Goal: Information Seeking & Learning: Learn about a topic

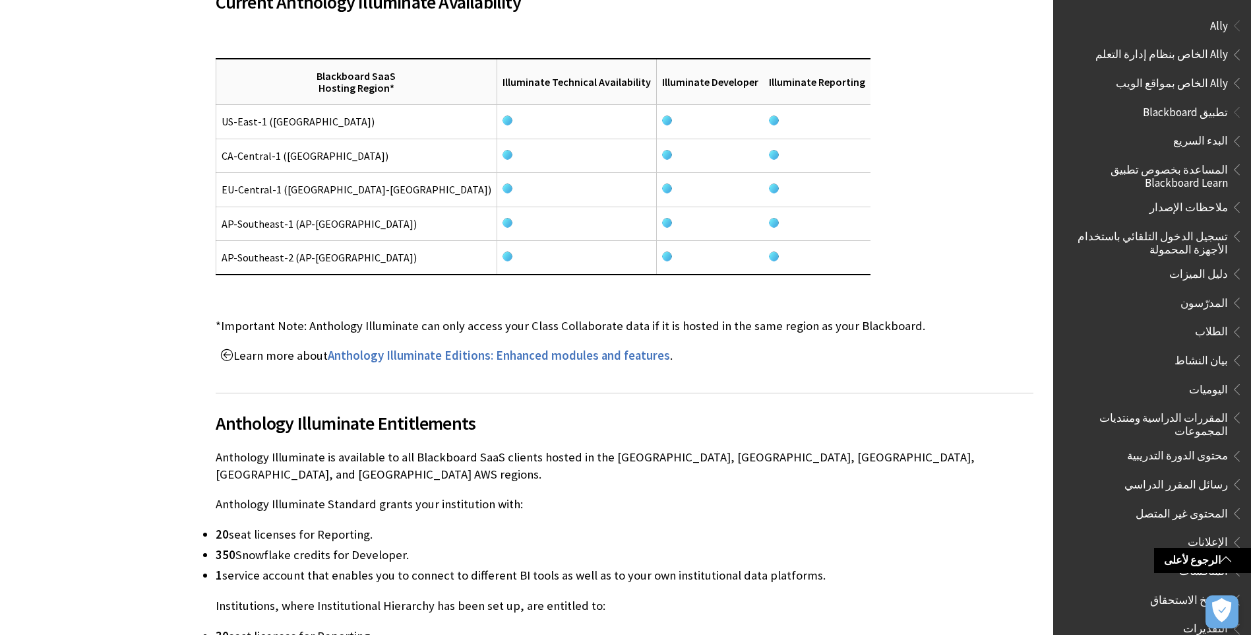
scroll to position [923, 0]
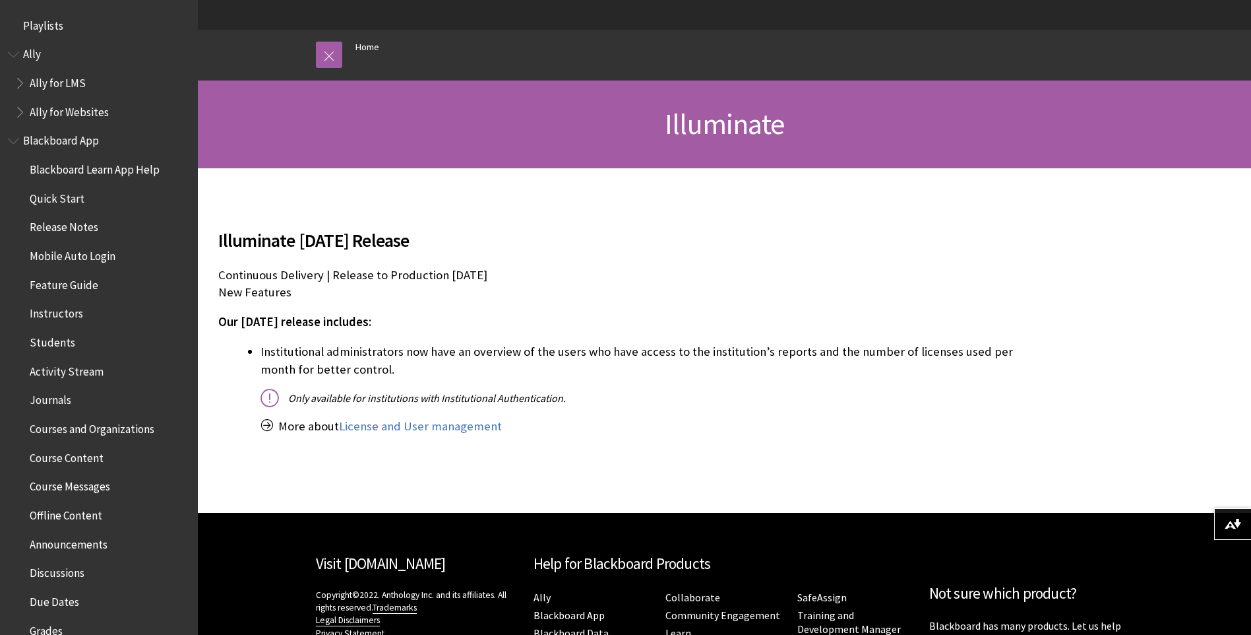
scroll to position [228, 0]
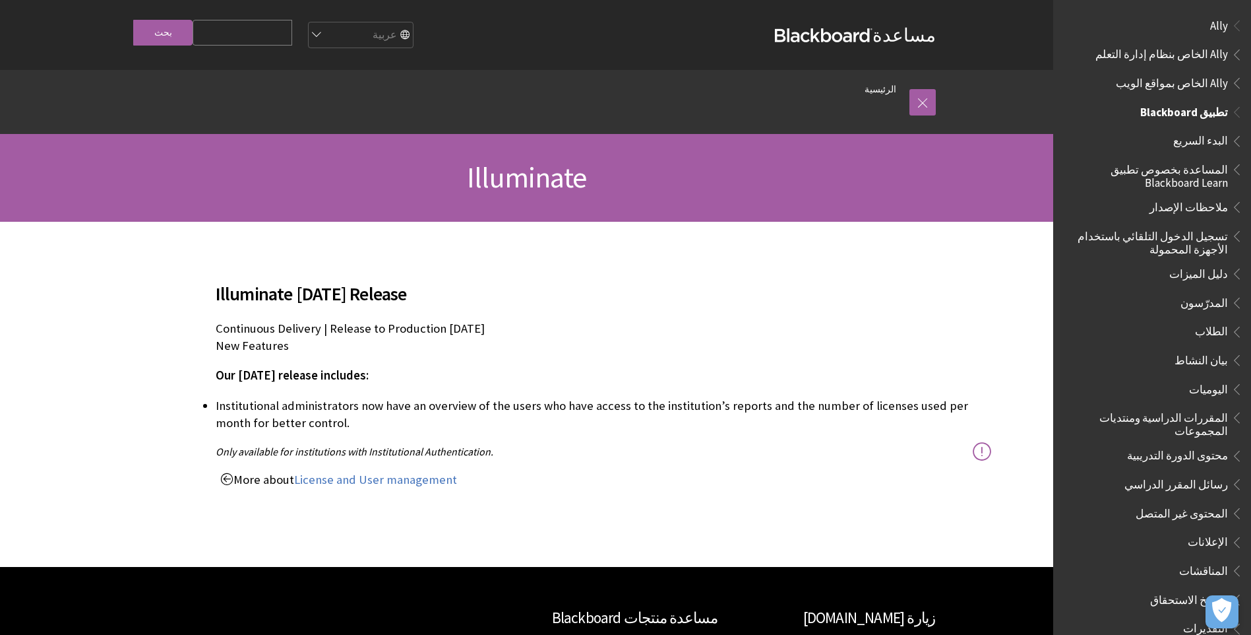
click at [1219, 288] on ul "البدء السريع المساعدة بخصوص تطبيق Blackboard Learn ملاحظات الإصدار تسجيل الدخول…" at bounding box center [1152, 485] width 182 height 711
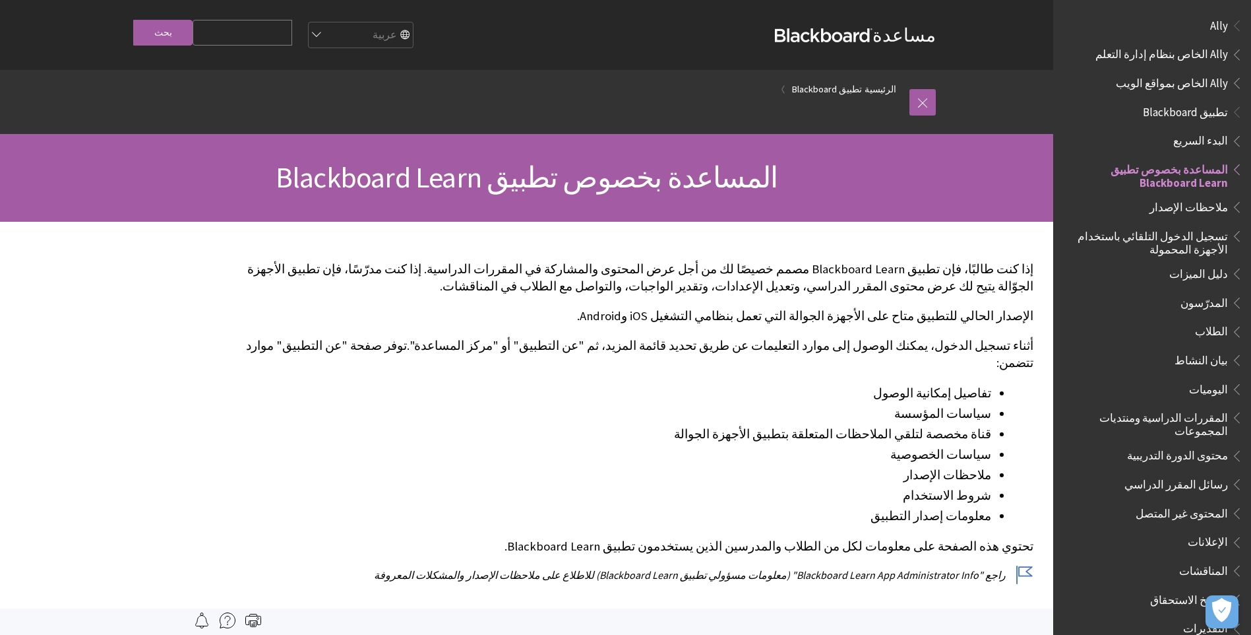
scroll to position [139, 0]
